Goal: Task Accomplishment & Management: Use online tool/utility

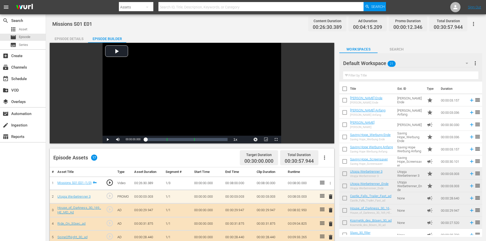
click at [33, 33] on div "apps Asset movie Episode subtitles Series" at bounding box center [23, 37] width 46 height 23
click at [33, 32] on div "apps Asset" at bounding box center [23, 29] width 46 height 7
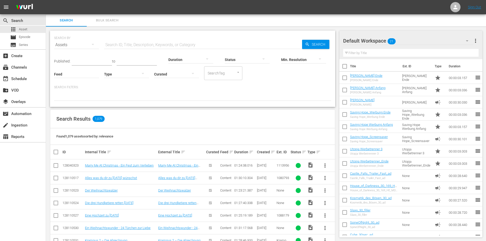
click at [178, 44] on input "text" at bounding box center [203, 45] width 198 height 12
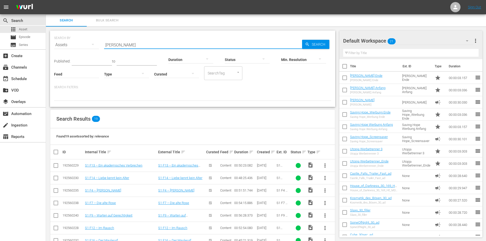
type input "[PERSON_NAME]"
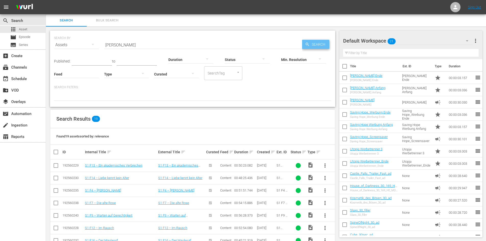
click at [316, 45] on span "Search" at bounding box center [320, 44] width 20 height 9
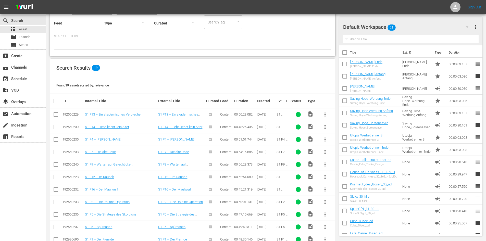
scroll to position [77, 0]
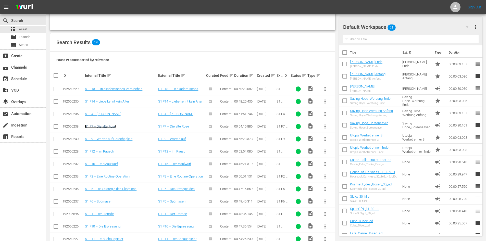
click at [109, 128] on link "S1 F7 – Die alte Rose" at bounding box center [100, 127] width 31 height 4
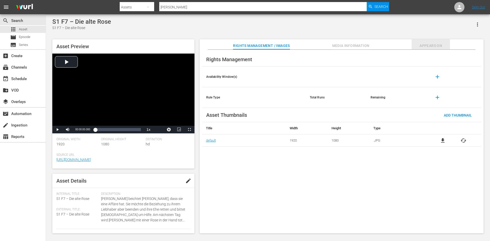
click at [422, 44] on span "Appears On" at bounding box center [431, 46] width 38 height 6
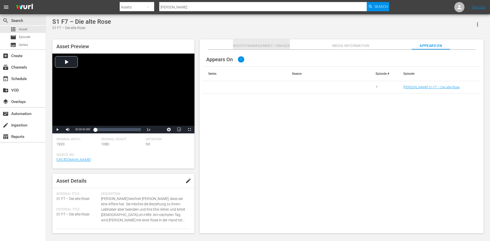
click at [262, 47] on span "Rights Management / Images" at bounding box center [261, 46] width 57 height 6
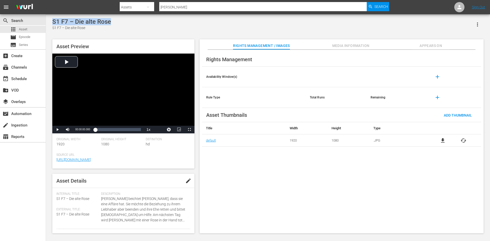
drag, startPoint x: 117, startPoint y: 22, endPoint x: 53, endPoint y: 17, distance: 63.5
click at [53, 17] on div "S1 F7 – Die alte Rose S1 F7 – Die alte Rose Asset Preview Video Player is loadi…" at bounding box center [268, 124] width 444 height 221
copy div "S1 F7 – Die alte Rose"
click at [23, 35] on span "Episode" at bounding box center [24, 36] width 11 height 5
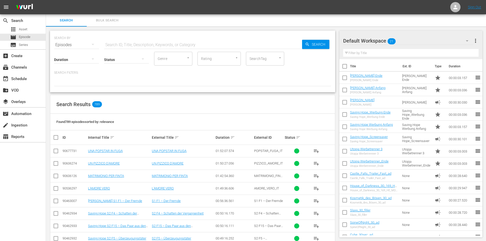
click at [126, 46] on input "text" at bounding box center [203, 45] width 198 height 12
paste input "S1 F7 – Die alte Rose"
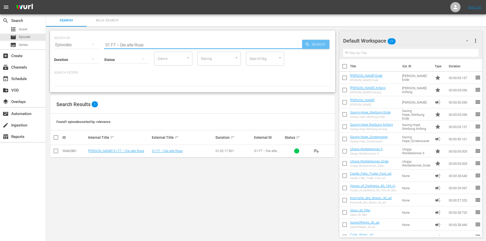
type input "S1 F7 – Die alte Rose"
click at [316, 45] on span "Search" at bounding box center [320, 44] width 20 height 9
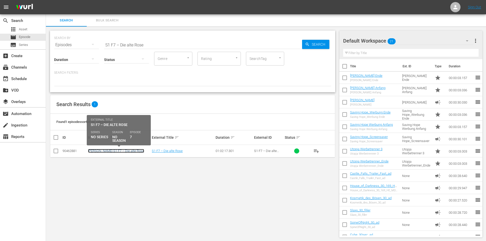
click at [134, 150] on link "[PERSON_NAME] S1 F7 – Die alte Rose" at bounding box center [116, 151] width 56 height 4
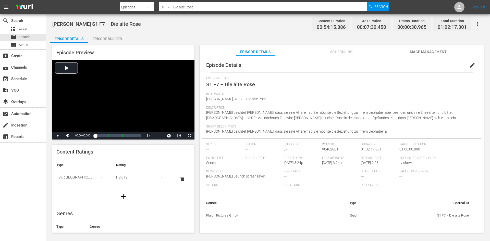
click at [415, 51] on span "Image Management" at bounding box center [428, 52] width 38 height 6
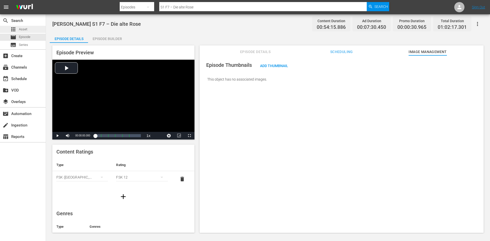
click at [38, 29] on div "apps Asset" at bounding box center [23, 29] width 46 height 7
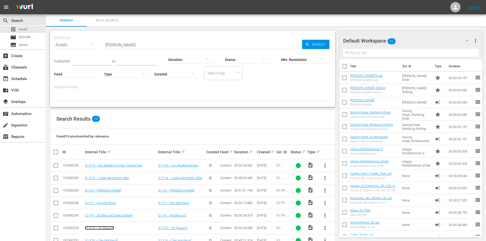
click at [104, 227] on link "S1 F12 – Im Rausch" at bounding box center [99, 228] width 29 height 4
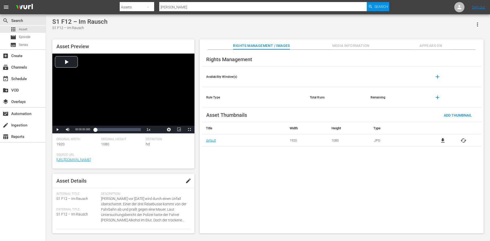
click at [105, 21] on div "S1 F12 – Im Rausch" at bounding box center [79, 21] width 55 height 7
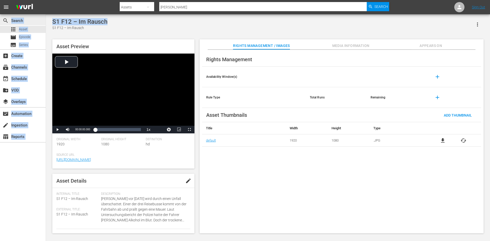
drag, startPoint x: 112, startPoint y: 20, endPoint x: 45, endPoint y: 21, distance: 67.2
click at [46, 0] on div "search Search apps Asset movie Episode subtitles Series add_box Create subscrip…" at bounding box center [268, 0] width 444 height 0
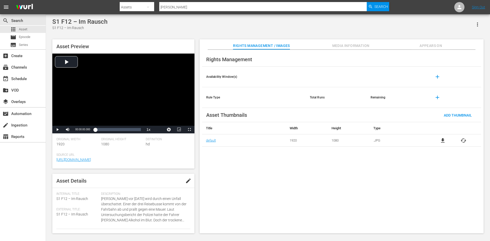
click at [93, 26] on div "S1 F12 – Im Rausch" at bounding box center [79, 27] width 55 height 5
drag, startPoint x: 111, startPoint y: 20, endPoint x: 49, endPoint y: 21, distance: 62.1
click at [49, 21] on div "S1 F12 – Im Rausch S1 F12 – Im Rausch Asset Preview Video Player is loading. Pl…" at bounding box center [268, 124] width 444 height 221
copy div "S1 F12 – Im Rausch"
click at [31, 37] on div "movie Episode" at bounding box center [23, 37] width 46 height 7
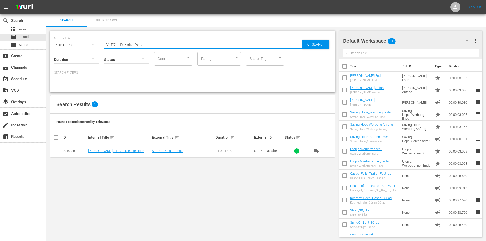
drag, startPoint x: 113, startPoint y: 49, endPoint x: 95, endPoint y: 52, distance: 17.8
click at [98, 50] on div "SEARCH BY Search By Episodes Search ID, Title, Description, Keywords, or Catego…" at bounding box center [193, 62] width 286 height 62
paste input "S1 F12 – Im Rausch"
type input "S1 F12 – Im Rausch"
click at [115, 151] on link "[PERSON_NAME] S1 F12 – Im Rausch" at bounding box center [115, 151] width 54 height 4
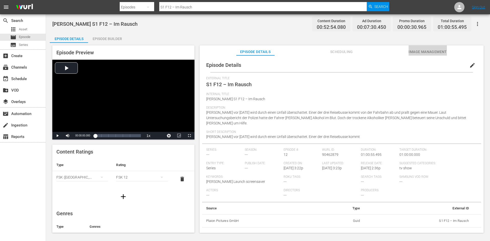
click at [421, 51] on span "Image Management" at bounding box center [428, 52] width 38 height 6
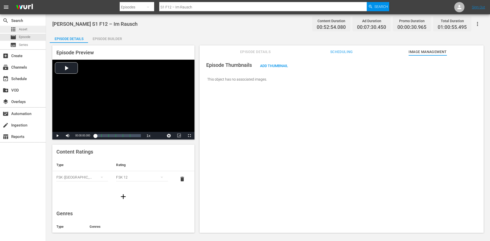
click at [26, 32] on div "apps Asset" at bounding box center [18, 29] width 17 height 7
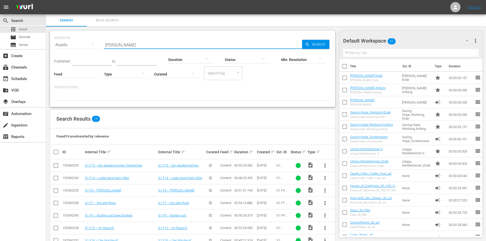
drag, startPoint x: 130, startPoint y: 44, endPoint x: 61, endPoint y: 48, distance: 69.3
click at [67, 45] on div "SEARCH BY Search By Assets Search ID, Title, Description, Keywords, or Category…" at bounding box center [192, 42] width 277 height 18
type input "Saving Hope"
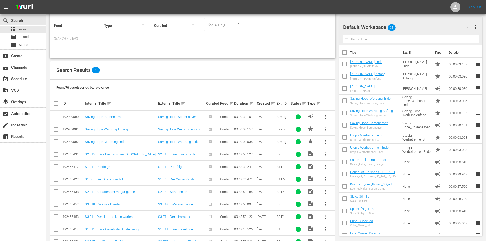
scroll to position [51, 0]
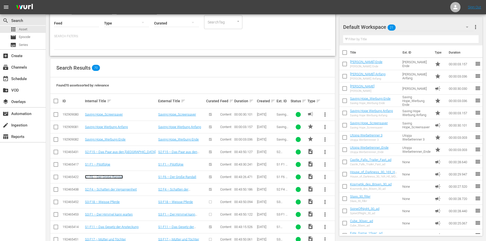
click at [112, 179] on link "S1 F6 – Der Große Randall" at bounding box center [104, 177] width 38 height 4
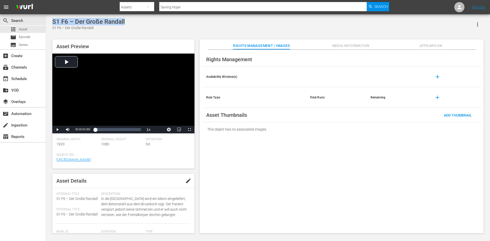
drag, startPoint x: 126, startPoint y: 20, endPoint x: 49, endPoint y: 21, distance: 77.6
click at [49, 21] on div "S1 F6 – Der Große Randall S1 F6 – Der Große Randall Asset Preview Video Player …" at bounding box center [268, 124] width 444 height 221
copy div "S1 F6 – Der Große Randall"
click at [25, 38] on span "Episode" at bounding box center [24, 36] width 11 height 5
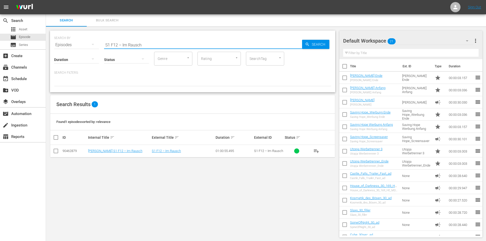
drag, startPoint x: 145, startPoint y: 44, endPoint x: 80, endPoint y: 52, distance: 65.5
click at [80, 52] on div "SEARCH BY Search By Episodes Search ID, Title, Description, Keywords, or Catego…" at bounding box center [193, 62] width 286 height 62
paste input "S1 F6 – Der Große Randall"
type input "S1 F6 – Der Große Randall"
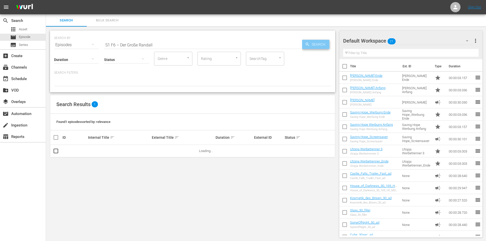
click at [325, 47] on span "Search" at bounding box center [320, 44] width 20 height 9
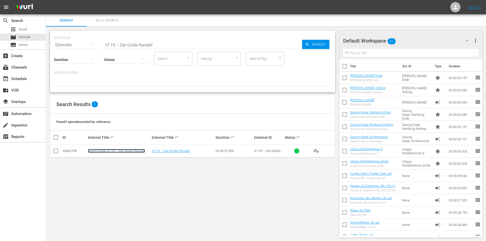
click at [135, 152] on link "Saving Hope S1 F6 – Der Große Randall" at bounding box center [116, 151] width 57 height 4
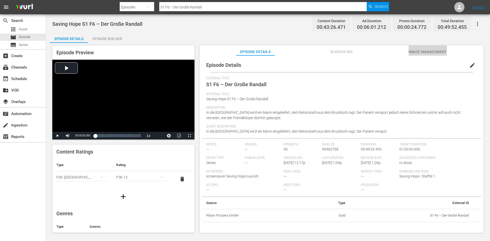
click at [440, 51] on span "Image Management" at bounding box center [428, 52] width 38 height 6
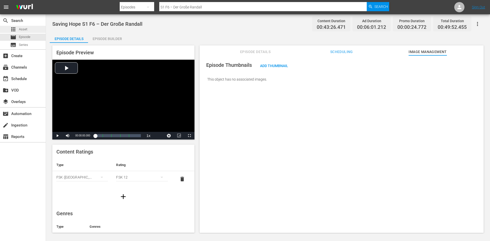
click at [31, 28] on div "apps Asset" at bounding box center [23, 29] width 46 height 7
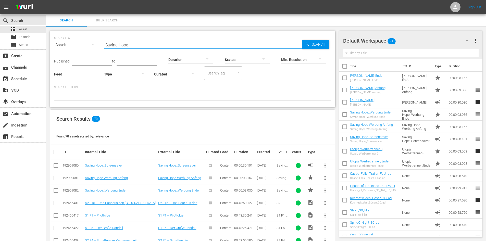
drag, startPoint x: 134, startPoint y: 45, endPoint x: 90, endPoint y: 49, distance: 44.1
click at [90, 49] on div "SEARCH BY Search By Assets Search ID, Title, Description, Keywords, or Category…" at bounding box center [192, 42] width 277 height 18
type input "[PERSON_NAME]"
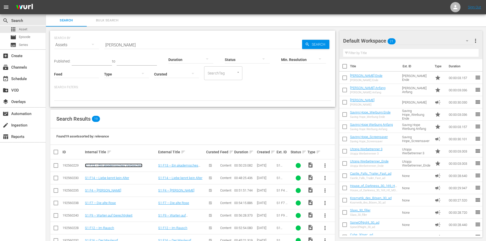
click at [126, 166] on link "S1 F13 – Ein akademisches Verbrechen" at bounding box center [113, 166] width 57 height 4
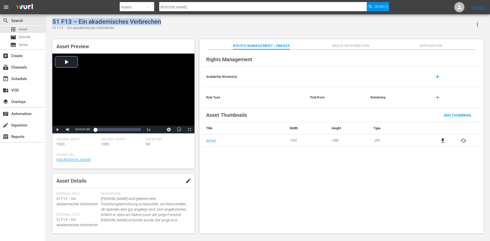
drag, startPoint x: 162, startPoint y: 22, endPoint x: 52, endPoint y: 20, distance: 109.8
click at [52, 20] on div "S1 F13 – Ein akademisches Verbrechen S1 F13 – Ein akademisches Verbrechen Asset…" at bounding box center [268, 124] width 437 height 213
copy div "S1 F13 – Ein akademisches Verbrechen"
click at [29, 39] on span "Episode" at bounding box center [24, 36] width 11 height 5
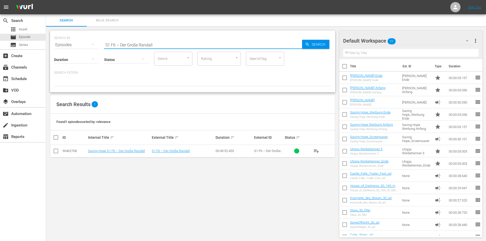
drag, startPoint x: 163, startPoint y: 43, endPoint x: 88, endPoint y: 54, distance: 75.8
click at [88, 53] on div "SEARCH BY Search By Episodes Search ID, Title, Description, Keywords, or Catego…" at bounding box center [193, 62] width 286 height 62
paste input "S1 F13 – Ein akademisches Verbrechen"
type input "S1 F13 – Ein akademisches Verbrechen"
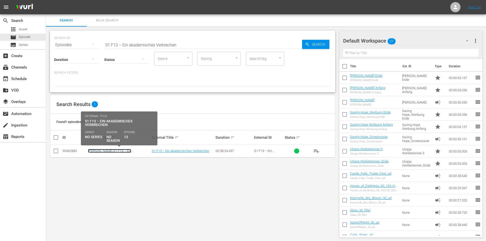
click at [114, 151] on link "[PERSON_NAME] S1 F13 – Ein akademisches Verbrechen" at bounding box center [109, 153] width 43 height 8
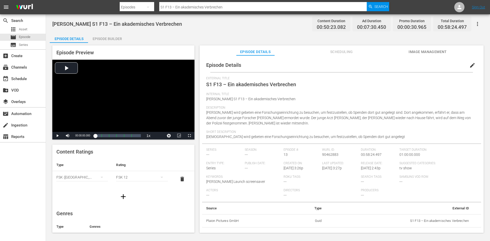
click at [419, 52] on span "Image Management" at bounding box center [428, 52] width 38 height 6
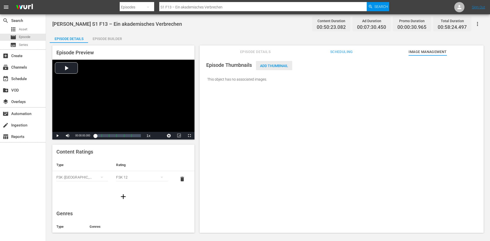
click at [282, 68] on div "Add Thumbnail" at bounding box center [274, 65] width 36 height 9
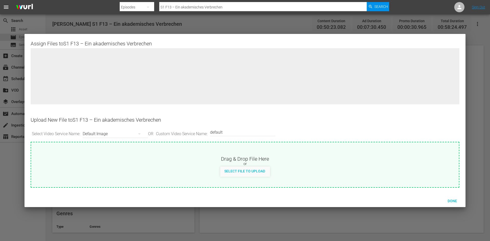
click at [474, 74] on div at bounding box center [245, 120] width 490 height 241
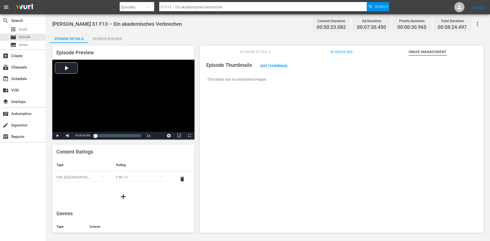
click at [262, 51] on span "Episode Details" at bounding box center [255, 52] width 38 height 6
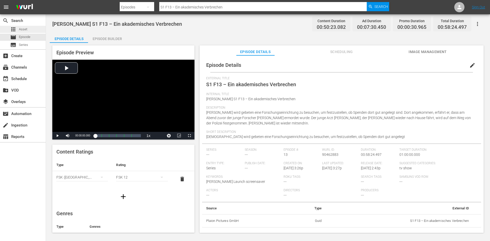
click at [22, 31] on span "Asset" at bounding box center [23, 29] width 8 height 5
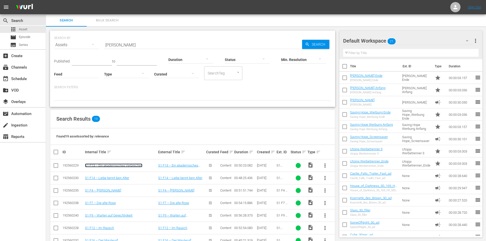
click at [118, 167] on link "S1 F13 – Ein akademisches Verbrechen" at bounding box center [113, 166] width 57 height 4
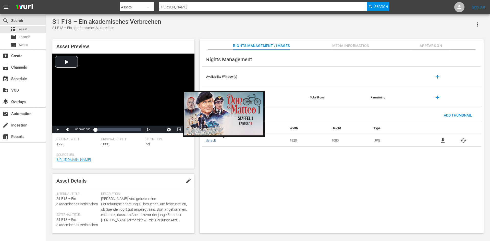
click at [213, 143] on link "default" at bounding box center [211, 141] width 10 height 4
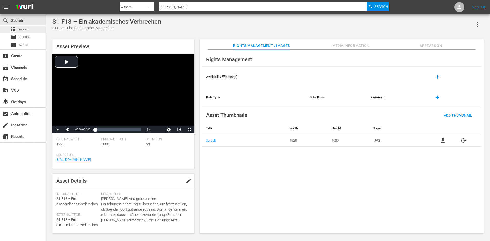
click at [31, 30] on div "apps Asset" at bounding box center [23, 29] width 46 height 7
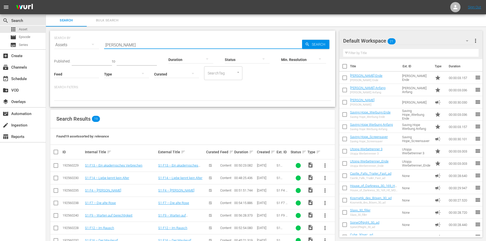
drag, startPoint x: 131, startPoint y: 44, endPoint x: 53, endPoint y: 49, distance: 78.8
click at [53, 49] on div "SEARCH BY Search By Assets Search ID, Title, Description, Keywords, or Category…" at bounding box center [193, 69] width 286 height 76
type input "Saving Hope"
click at [109, 214] on link "S1 F1 – Pilotfolge" at bounding box center [97, 216] width 25 height 4
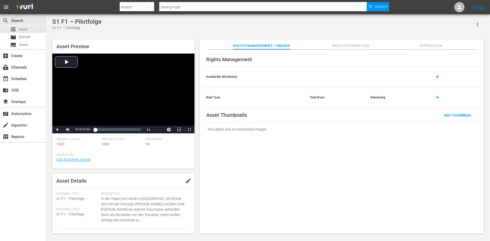
click at [418, 43] on span "Appears On" at bounding box center [431, 46] width 38 height 6
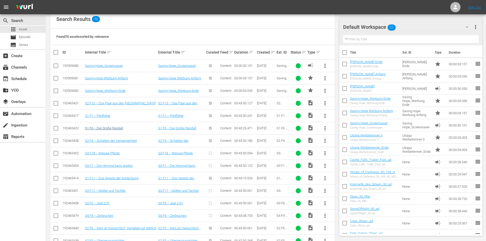
scroll to position [102, 0]
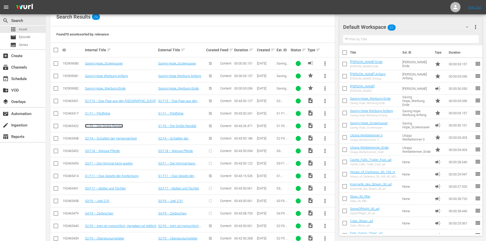
click at [106, 125] on link "S1 F6 – Der Große Randall" at bounding box center [104, 126] width 38 height 4
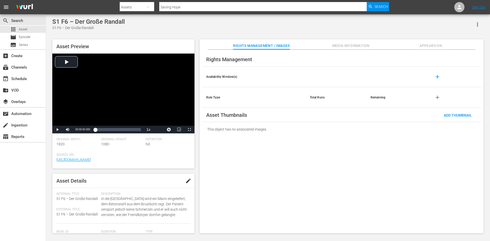
click at [439, 42] on button "Appears On" at bounding box center [431, 44] width 38 height 10
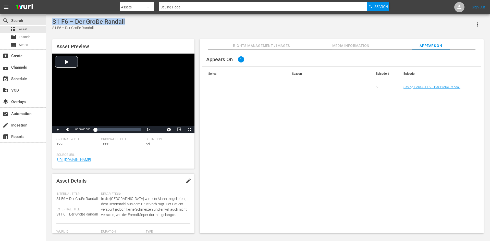
drag, startPoint x: 129, startPoint y: 22, endPoint x: 54, endPoint y: 17, distance: 75.8
click at [54, 17] on div "S1 F6 – Der Große Randall S1 F6 – Der Große Randall Asset Preview Video Player …" at bounding box center [268, 124] width 444 height 221
copy div "S1 F6 – Der Große Randall"
click at [23, 36] on span "Episode" at bounding box center [24, 36] width 11 height 5
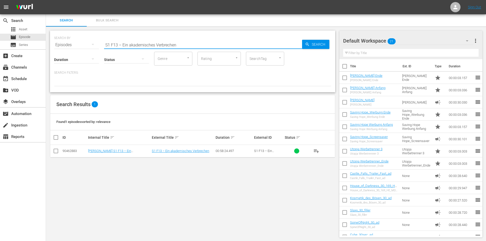
drag, startPoint x: 180, startPoint y: 46, endPoint x: 93, endPoint y: 49, distance: 87.1
click at [95, 49] on div "SEARCH BY Search By Episodes Search ID, Title, Description, Keywords, or Catego…" at bounding box center [193, 62] width 286 height 62
paste input "S1 F6 – Der Große Randall"
type input "S1 F6 – Der Große Randall"
click at [115, 150] on link "Saving Hope S1 F6 – Der Große Randall" at bounding box center [116, 151] width 57 height 4
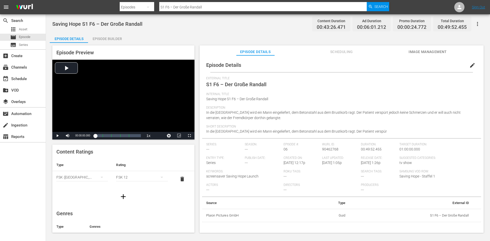
click at [414, 51] on span "Image Management" at bounding box center [428, 52] width 38 height 6
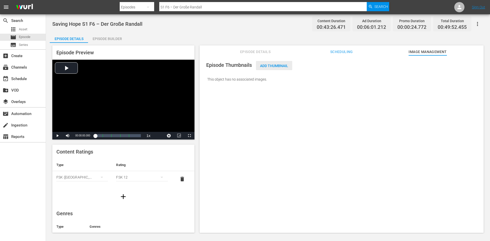
click at [269, 67] on span "Add Thumbnail" at bounding box center [274, 66] width 36 height 4
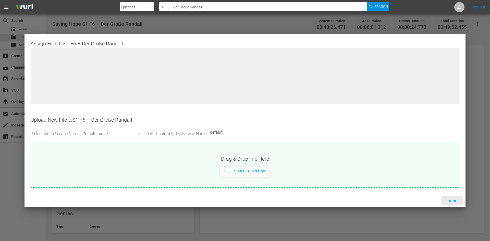
click at [449, 200] on span "Done" at bounding box center [453, 201] width 18 height 4
